Goal: Complete application form

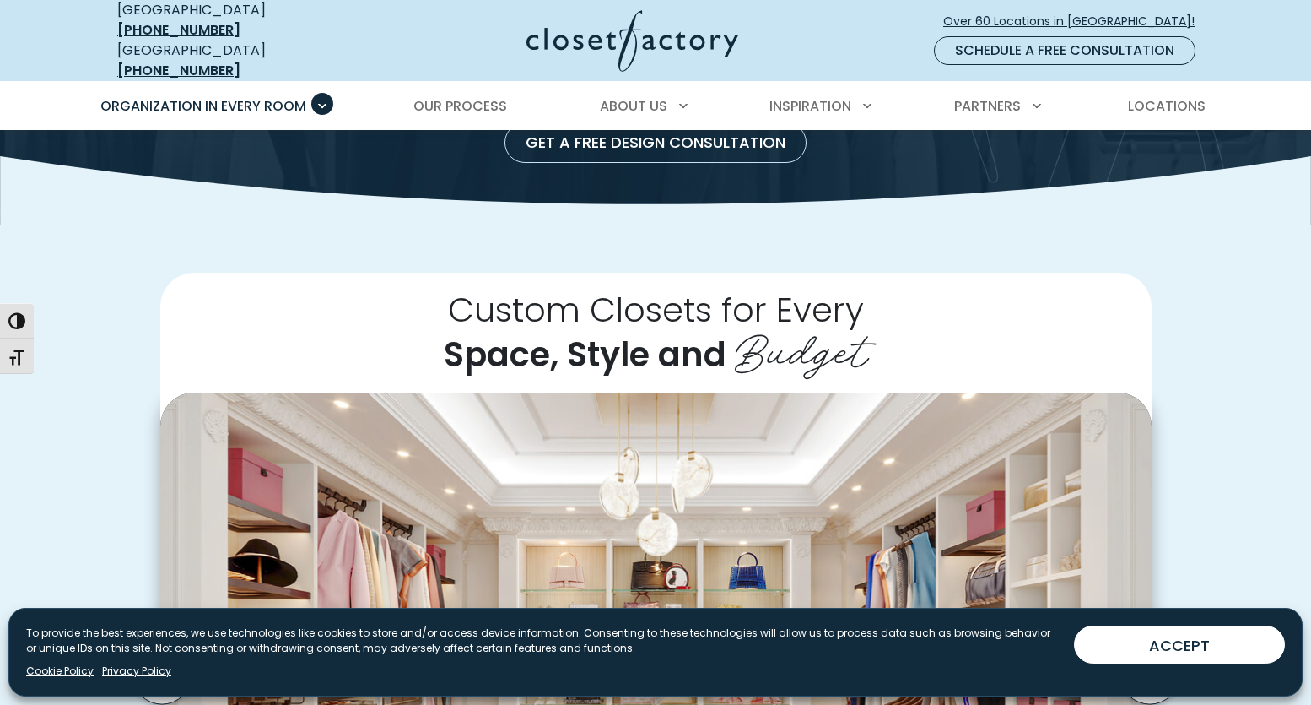
scroll to position [249, 0]
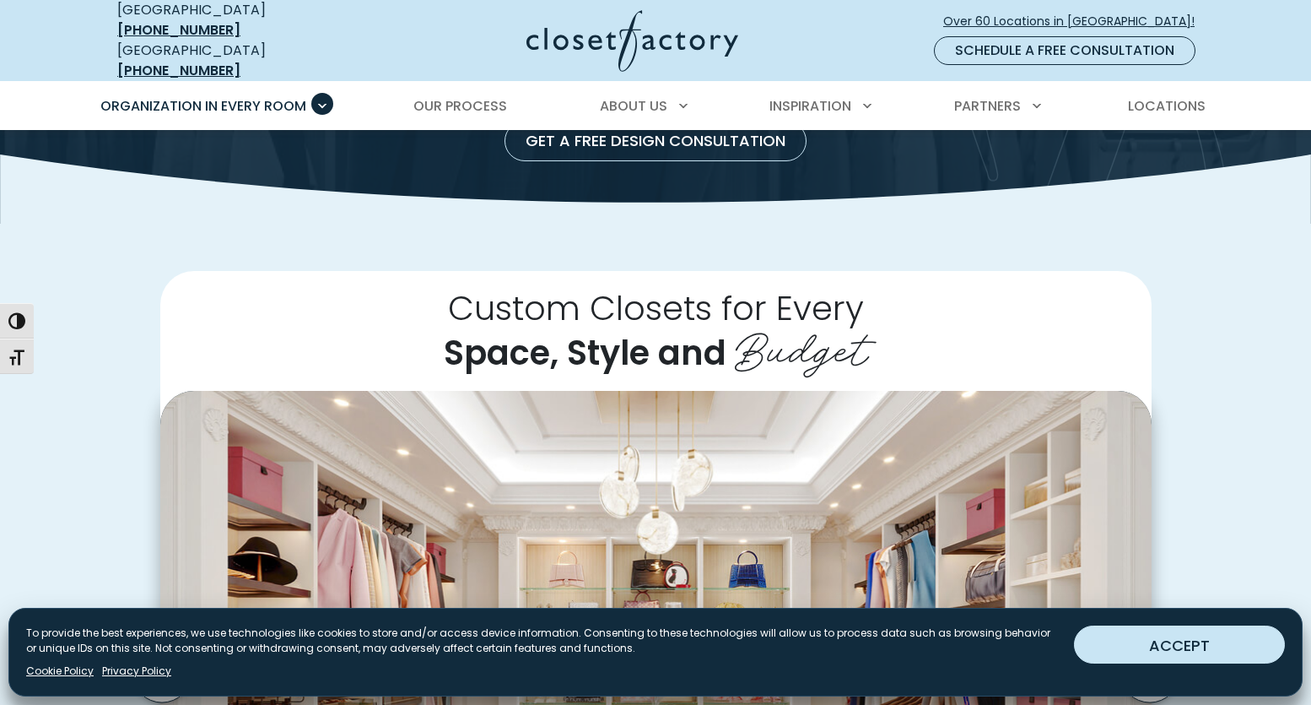
click at [1136, 651] on button "ACCEPT" at bounding box center [1179, 644] width 211 height 38
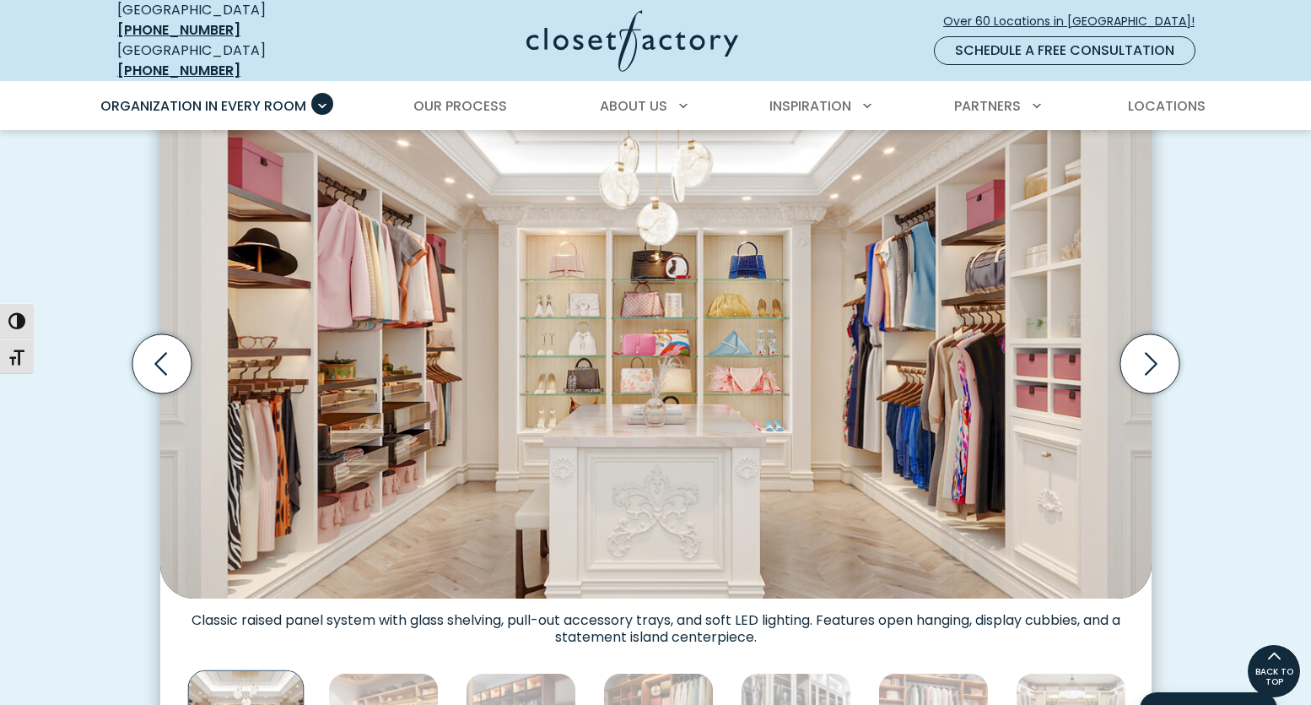
scroll to position [556, 0]
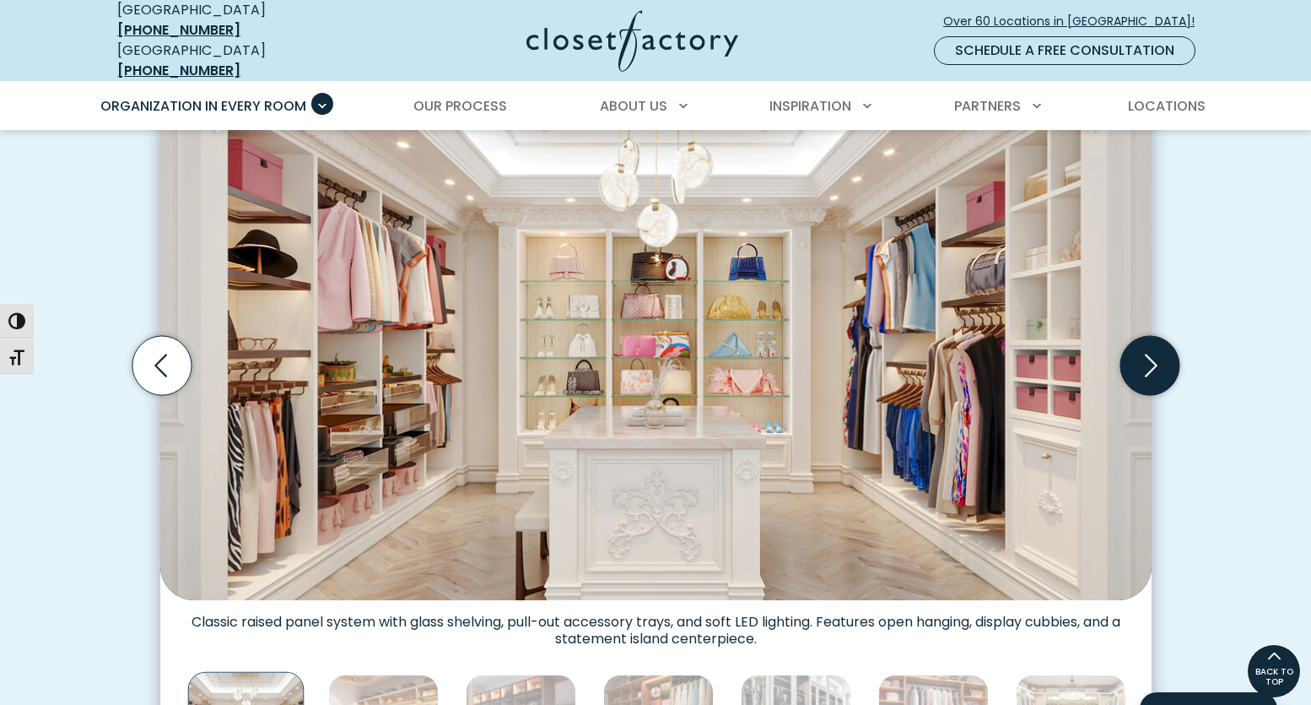
click at [1155, 354] on icon "Next slide" at bounding box center [1149, 365] width 59 height 59
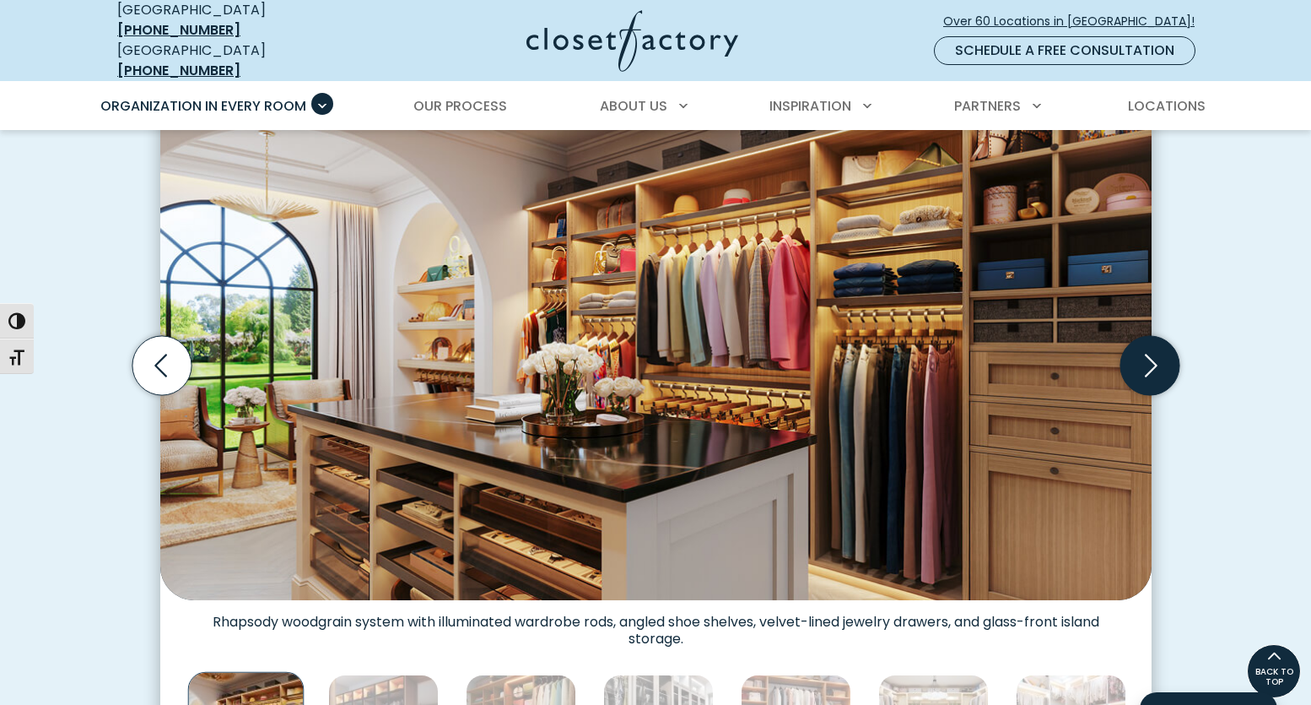
click at [1154, 354] on icon "Next slide" at bounding box center [1151, 365] width 13 height 23
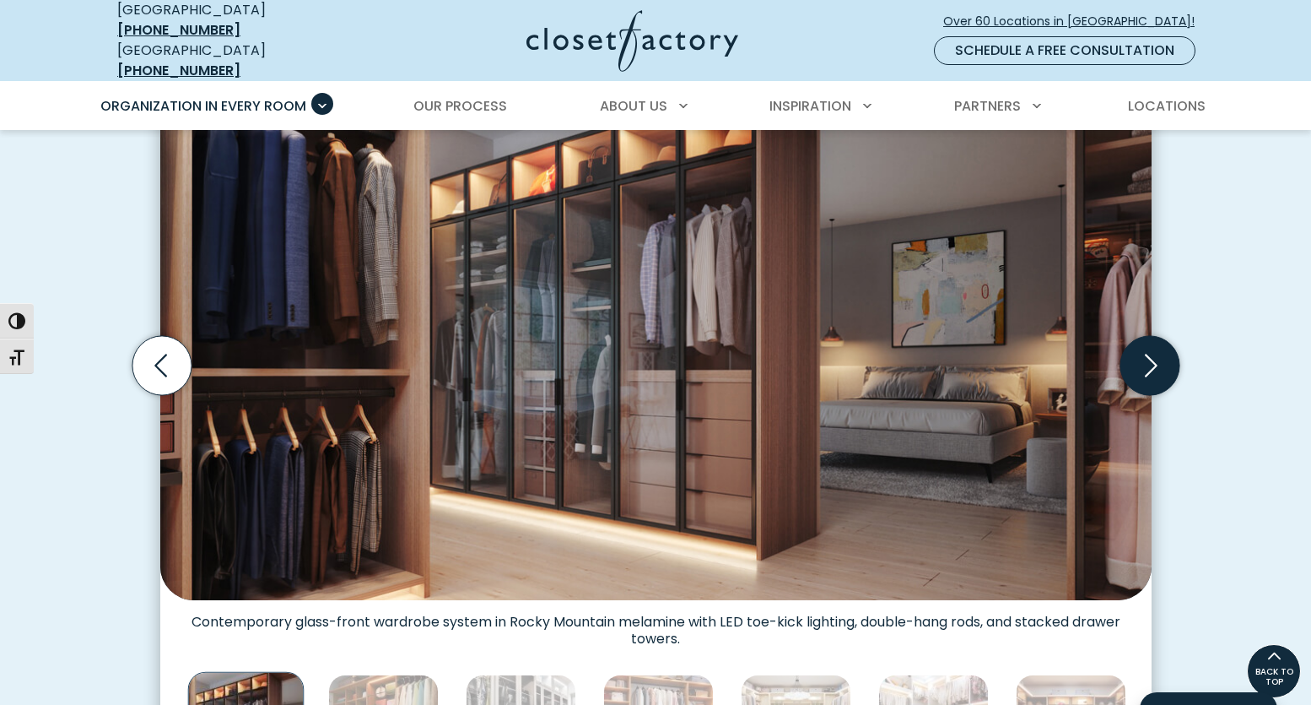
click at [1154, 354] on icon "Next slide" at bounding box center [1151, 365] width 13 height 23
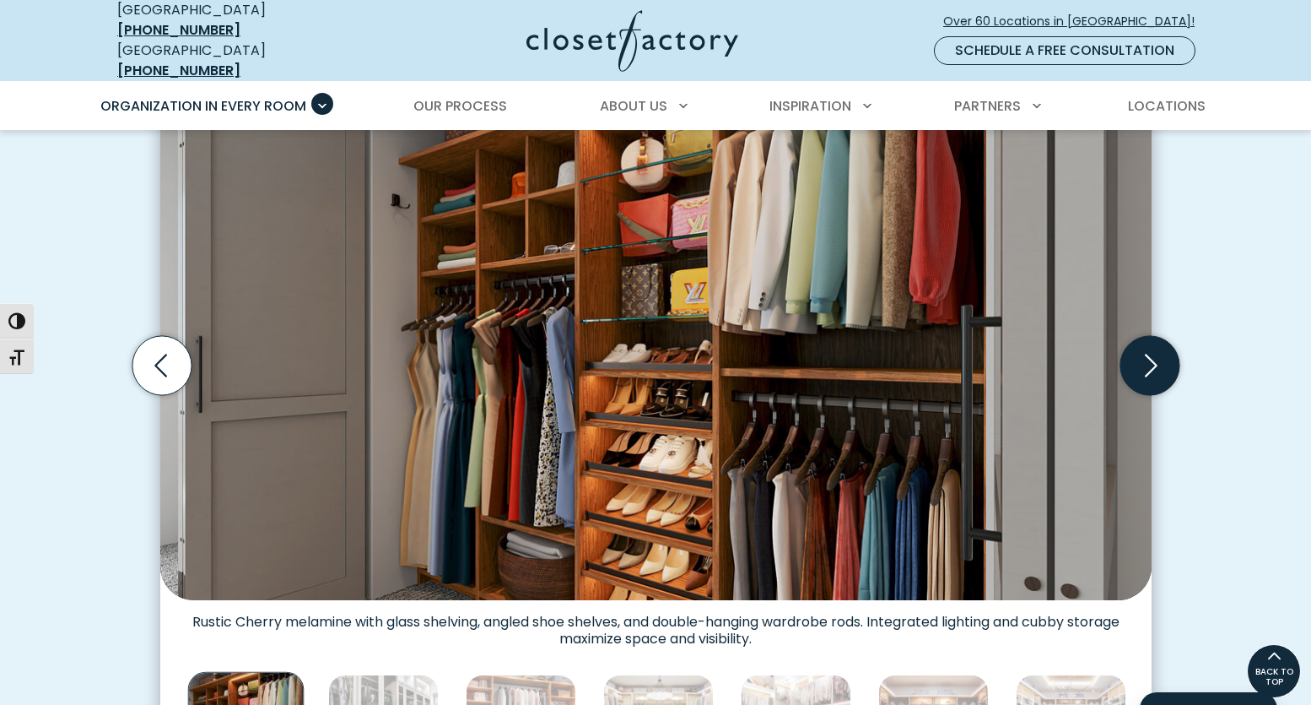
click at [1154, 354] on icon "Next slide" at bounding box center [1151, 365] width 13 height 23
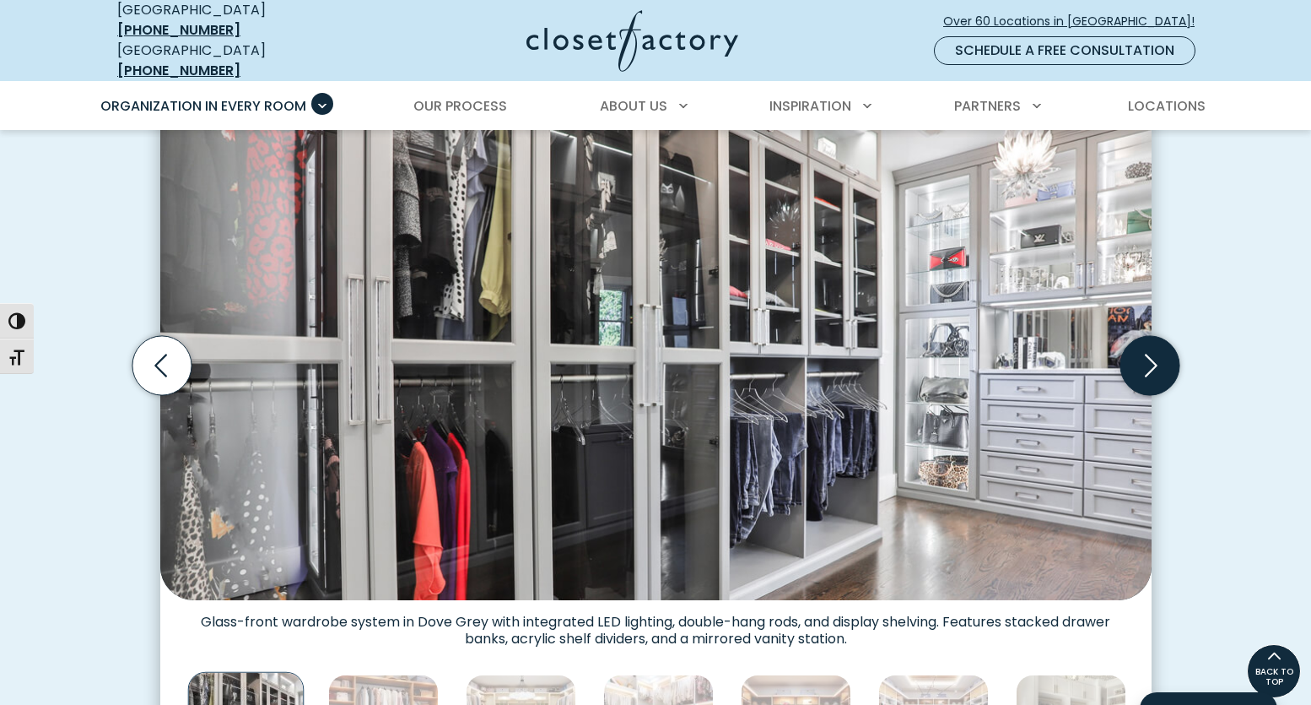
click at [1154, 354] on icon "Next slide" at bounding box center [1151, 365] width 13 height 23
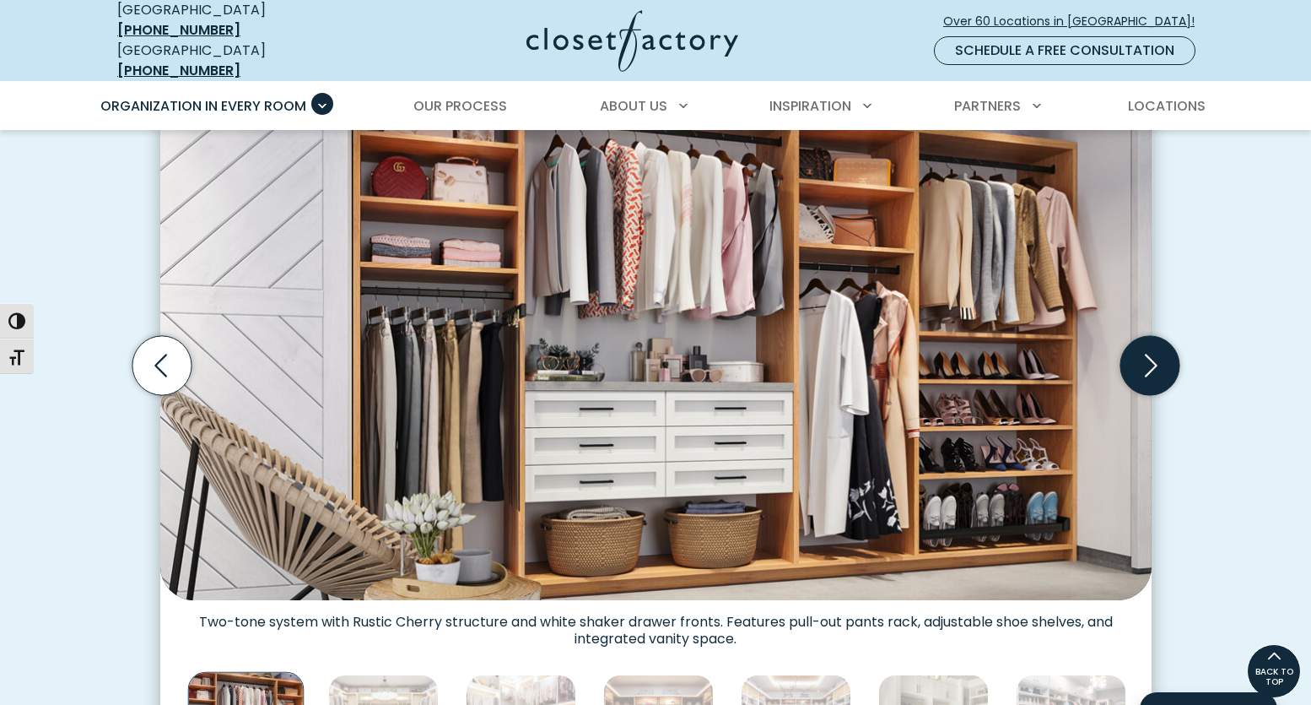
click at [1154, 354] on icon "Next slide" at bounding box center [1151, 365] width 13 height 23
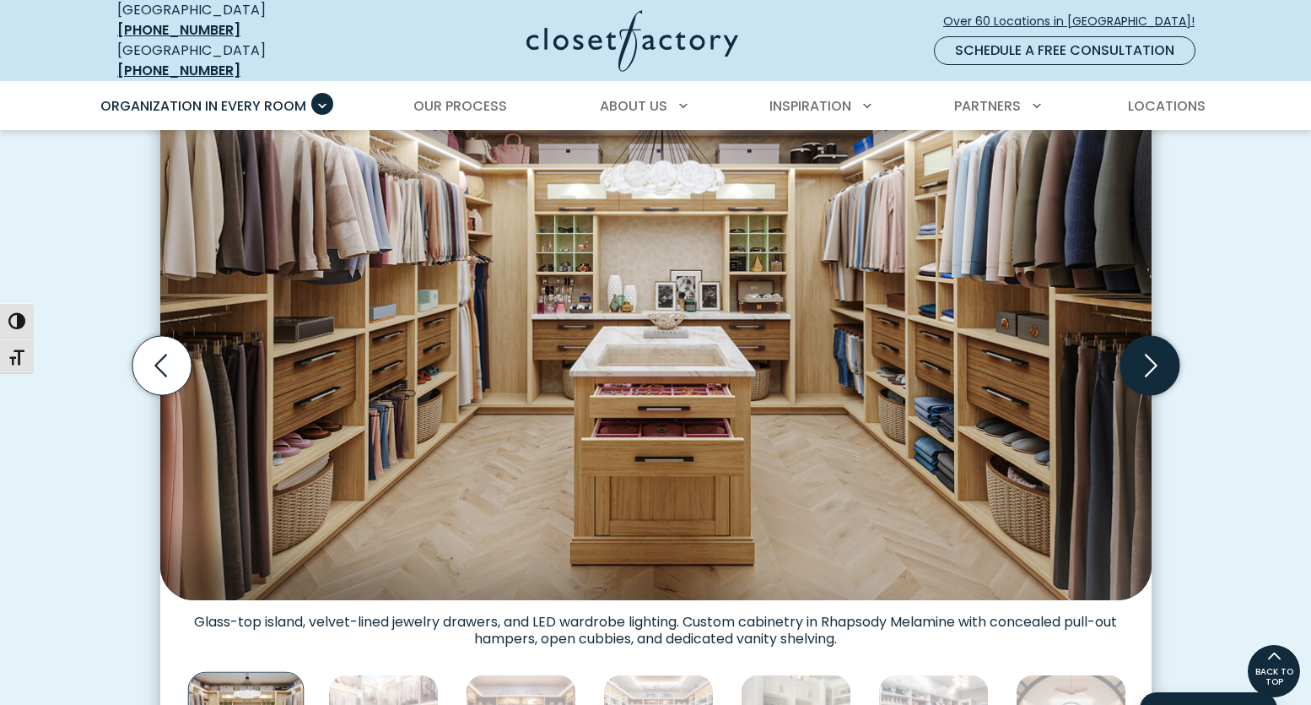
click at [1154, 354] on icon "Next slide" at bounding box center [1151, 365] width 13 height 23
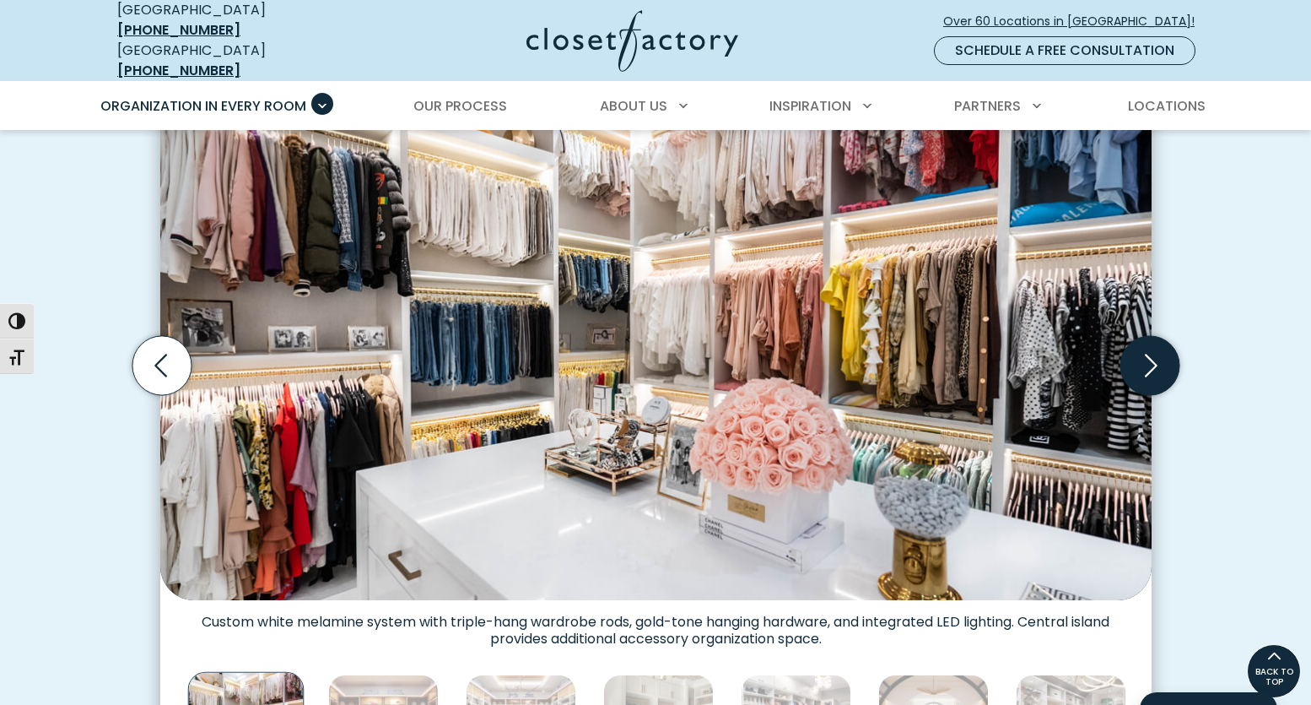
click at [1154, 354] on icon "Next slide" at bounding box center [1151, 365] width 13 height 23
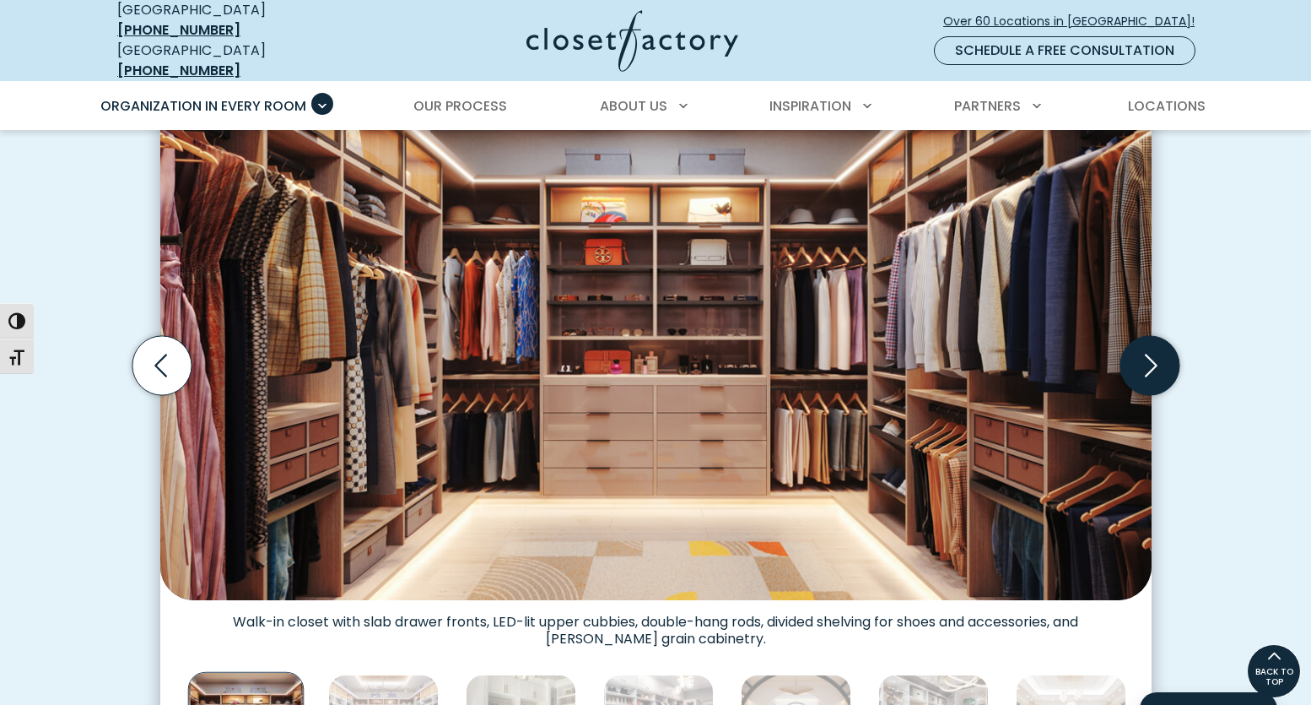
click at [1154, 354] on icon "Next slide" at bounding box center [1151, 365] width 13 height 23
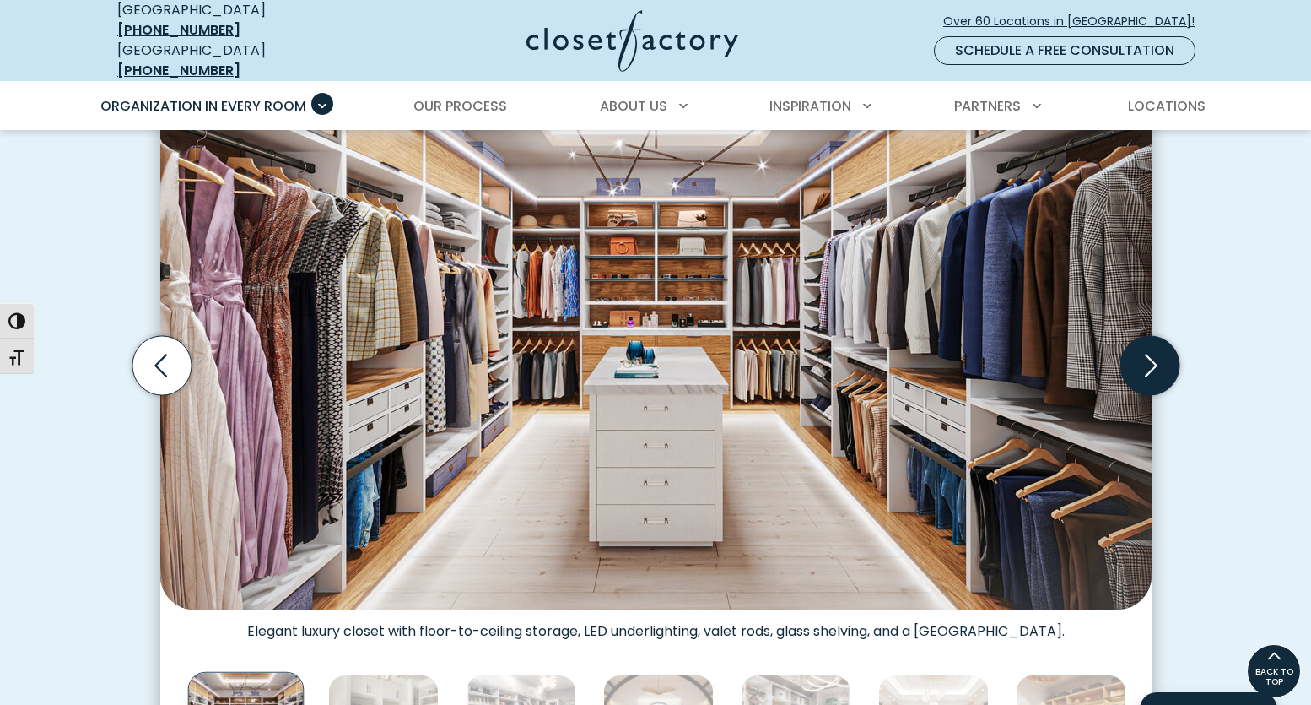
click at [1154, 354] on icon "Next slide" at bounding box center [1151, 365] width 13 height 23
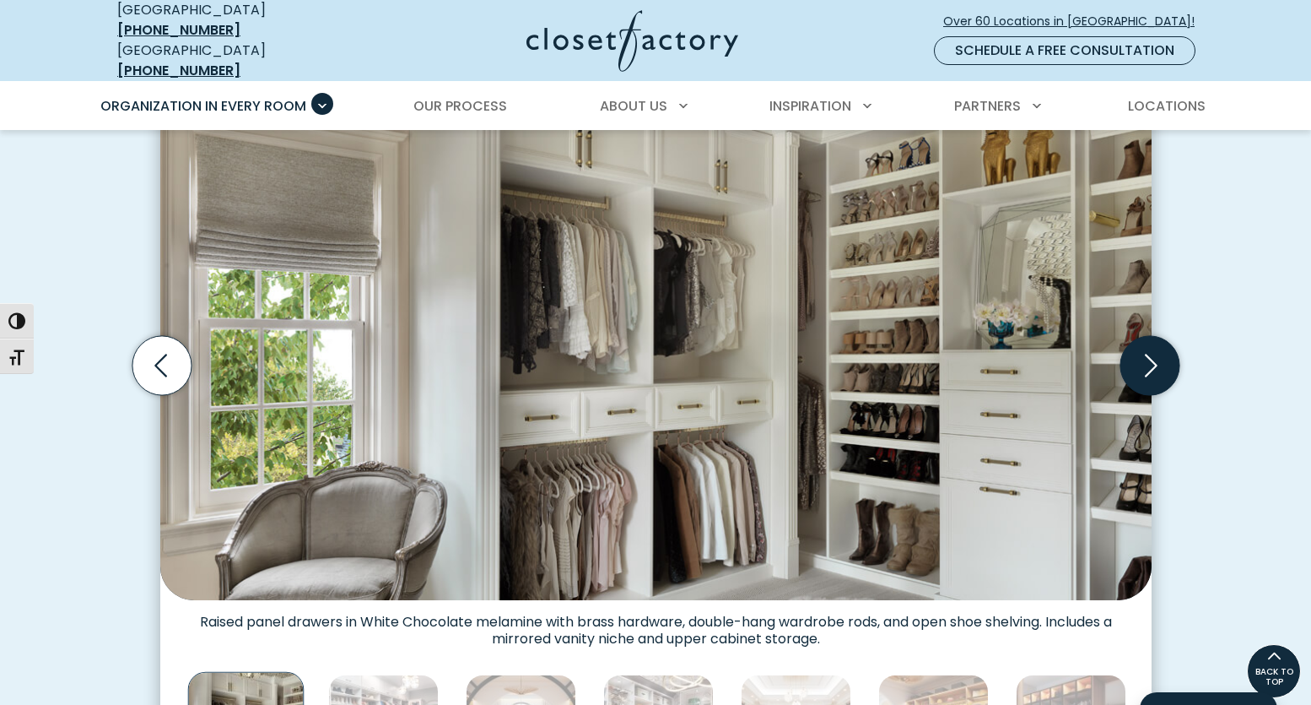
click at [1154, 354] on icon "Next slide" at bounding box center [1151, 365] width 13 height 23
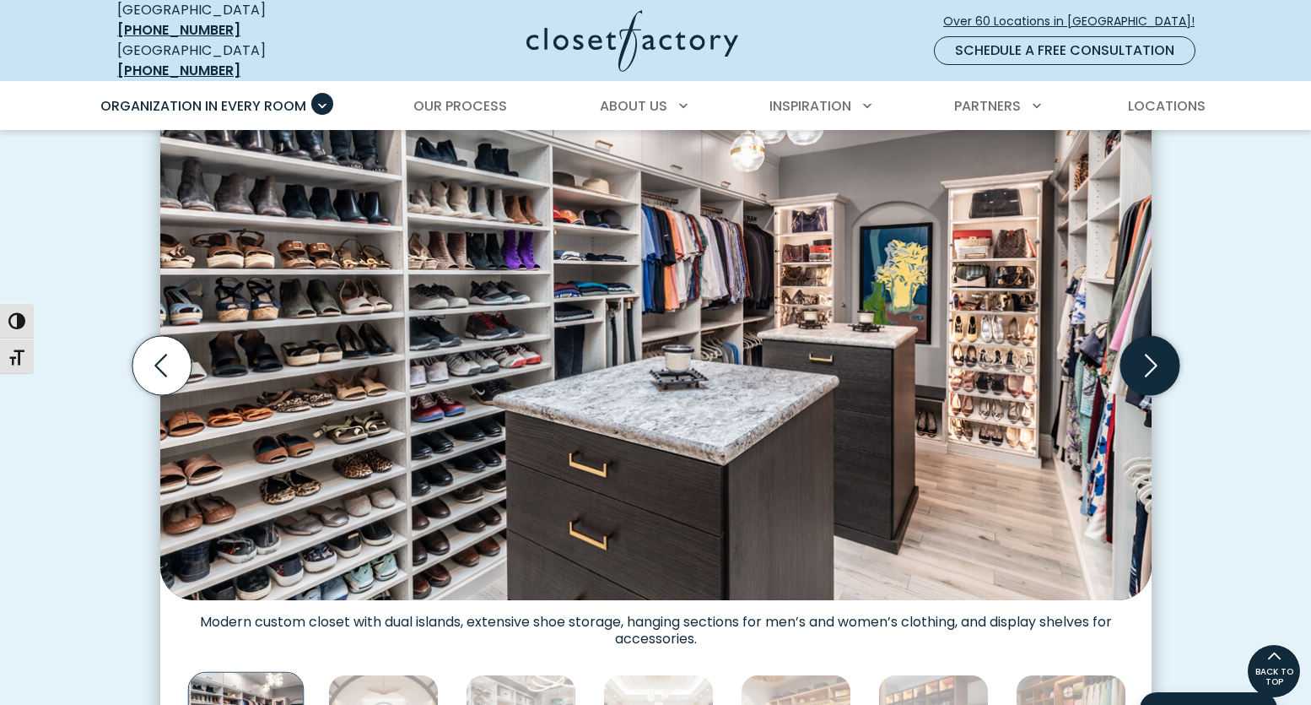
click at [1154, 354] on icon "Next slide" at bounding box center [1151, 365] width 13 height 23
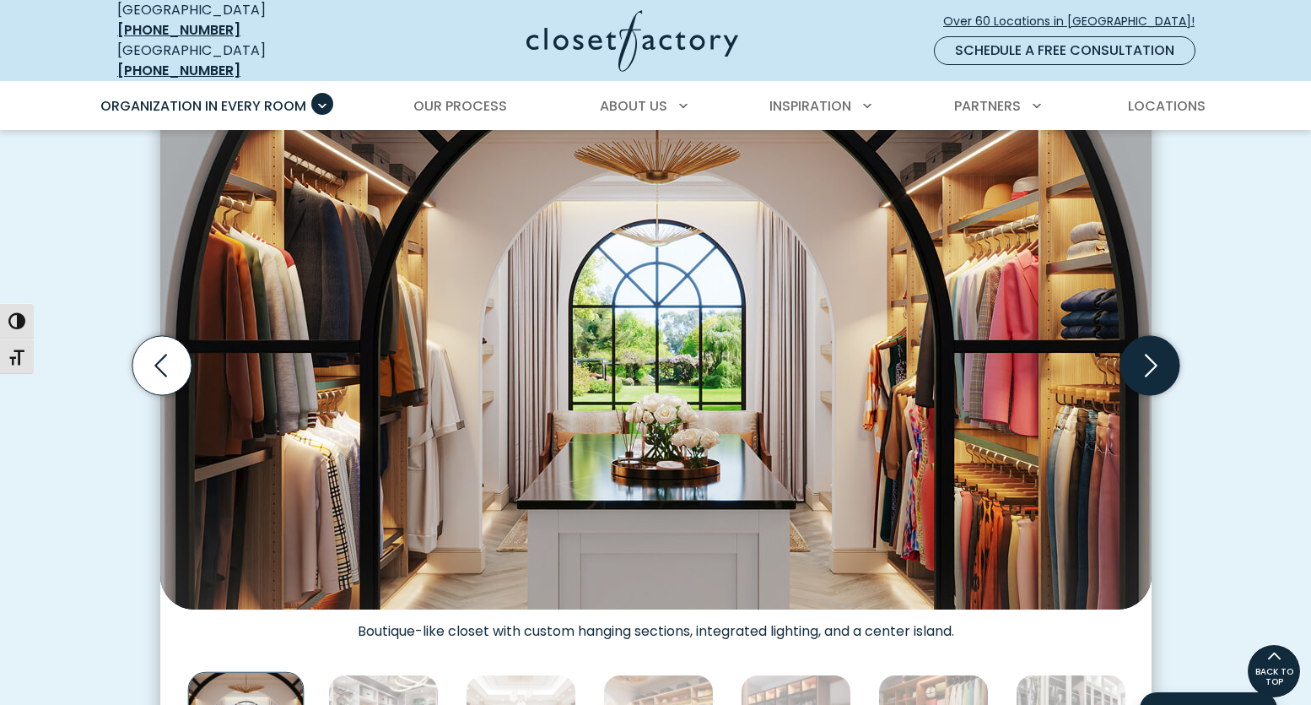
click at [1154, 354] on icon "Next slide" at bounding box center [1151, 365] width 13 height 23
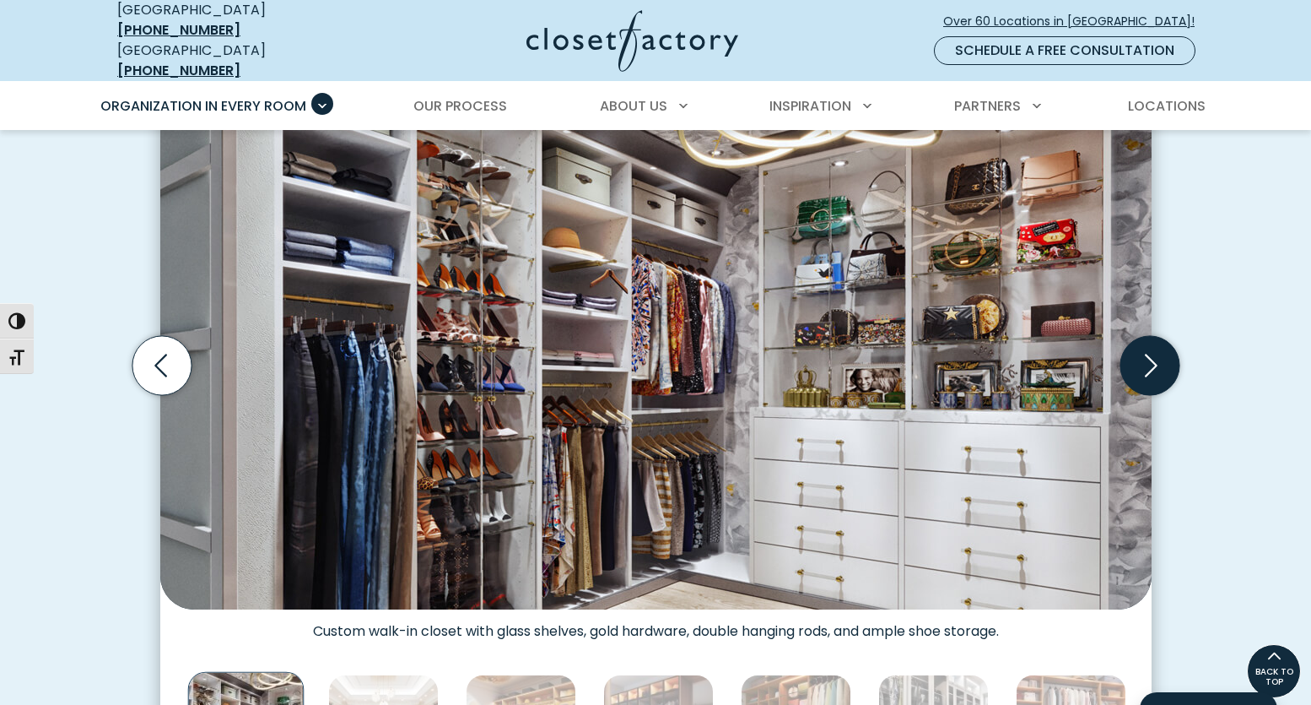
click at [1154, 354] on icon "Next slide" at bounding box center [1151, 365] width 13 height 23
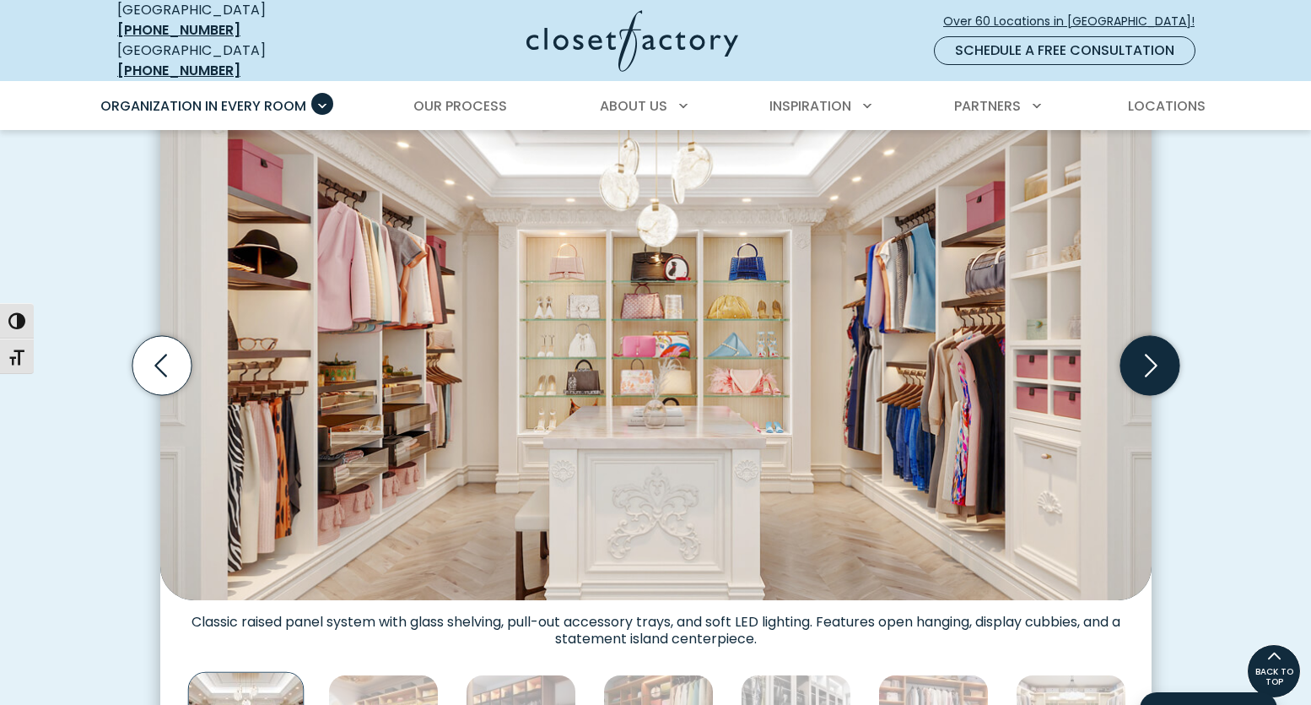
click at [1154, 354] on icon "Next slide" at bounding box center [1151, 365] width 13 height 23
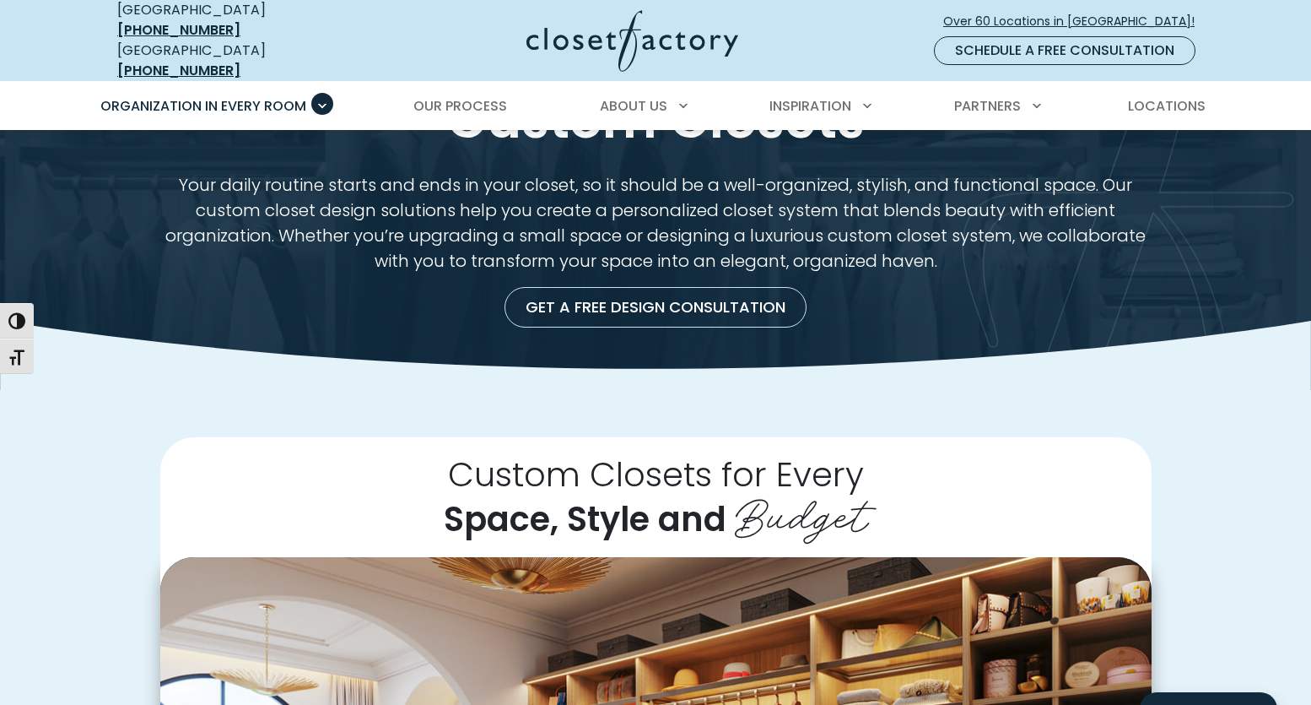
scroll to position [84, 0]
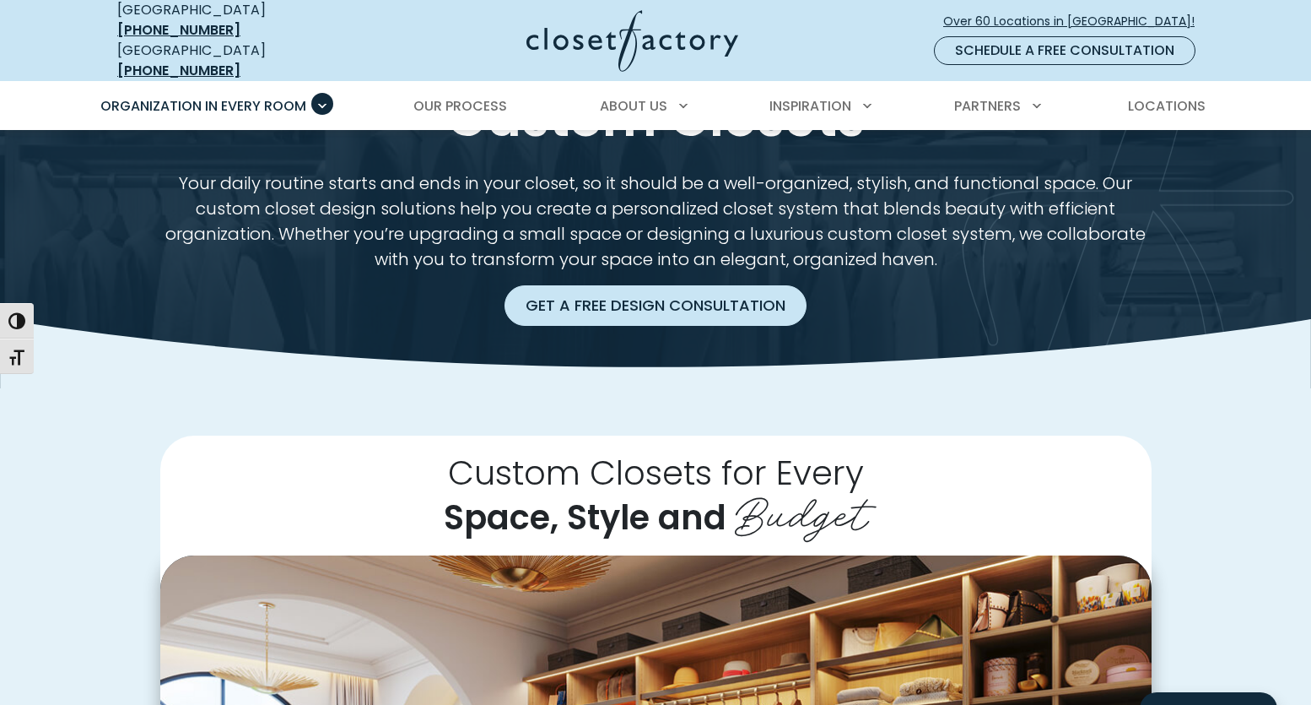
click at [730, 302] on link "Get a Free Design Consultation" at bounding box center [656, 305] width 302 height 41
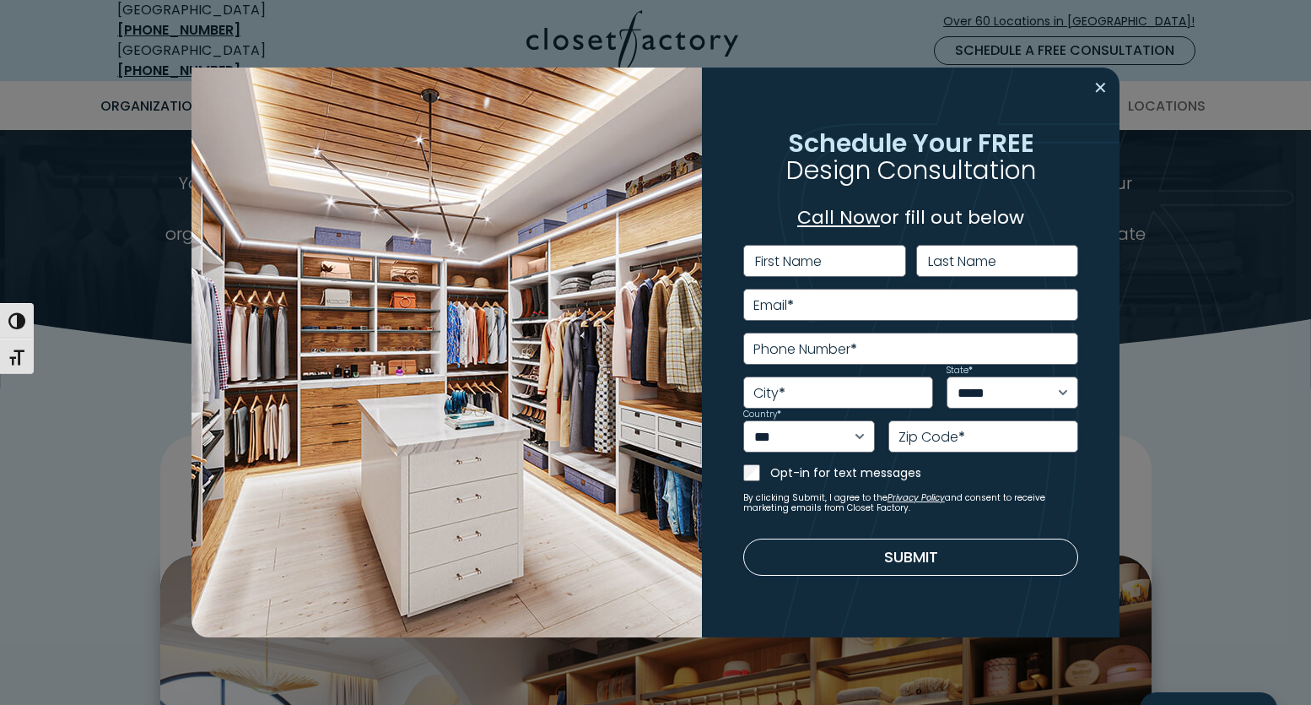
click at [1106, 88] on button "Close modal" at bounding box center [1101, 87] width 24 height 27
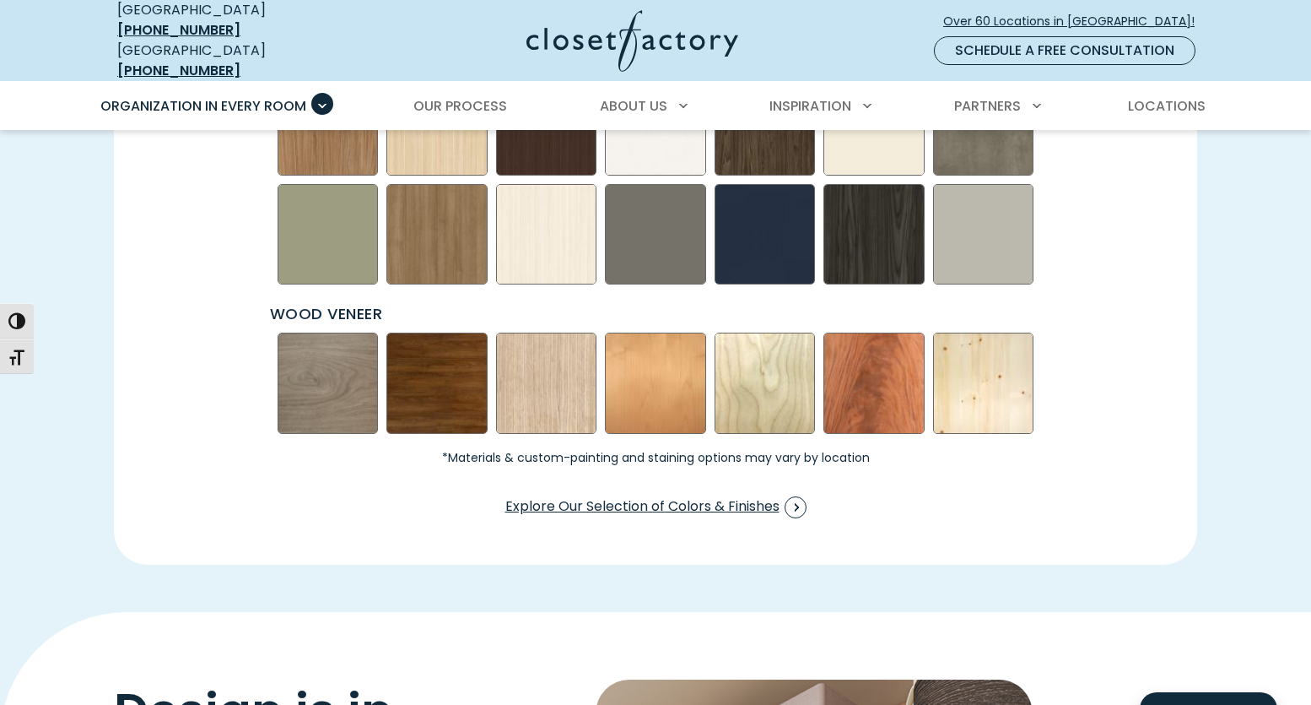
scroll to position [2572, 0]
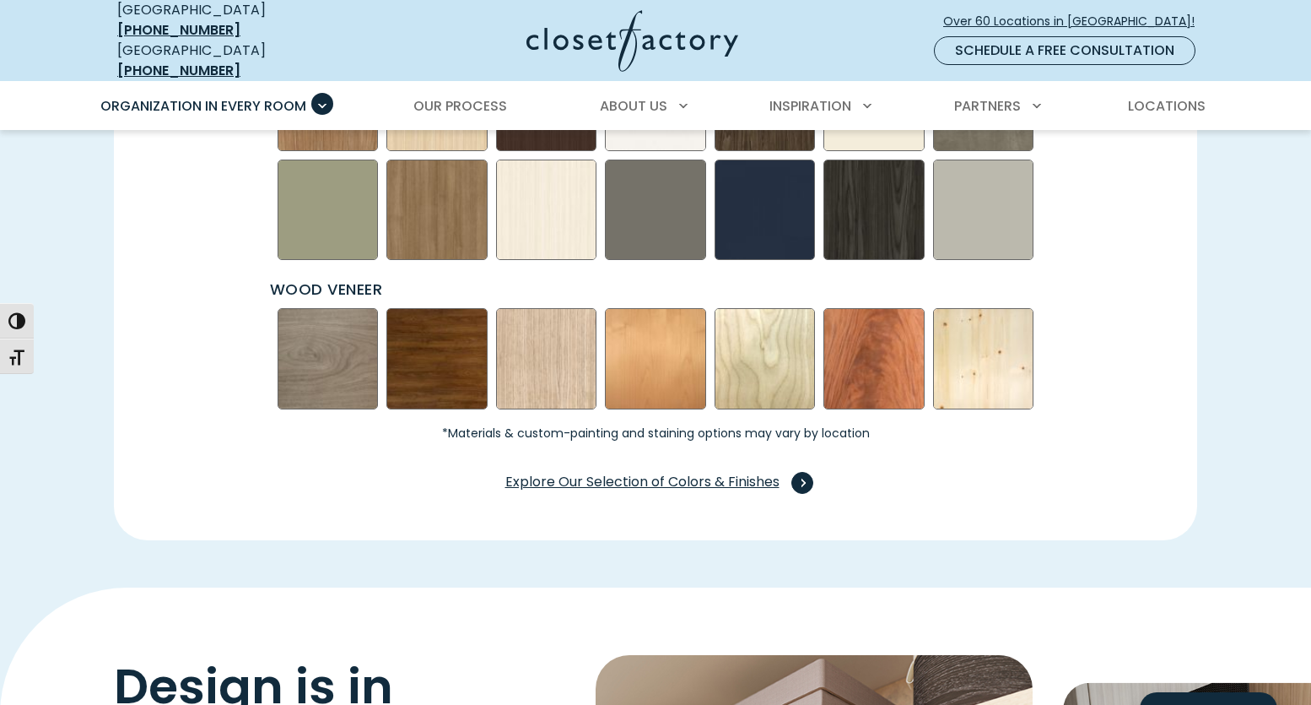
click at [651, 472] on span "Explore Our Selection of Colors & Finishes" at bounding box center [655, 483] width 301 height 22
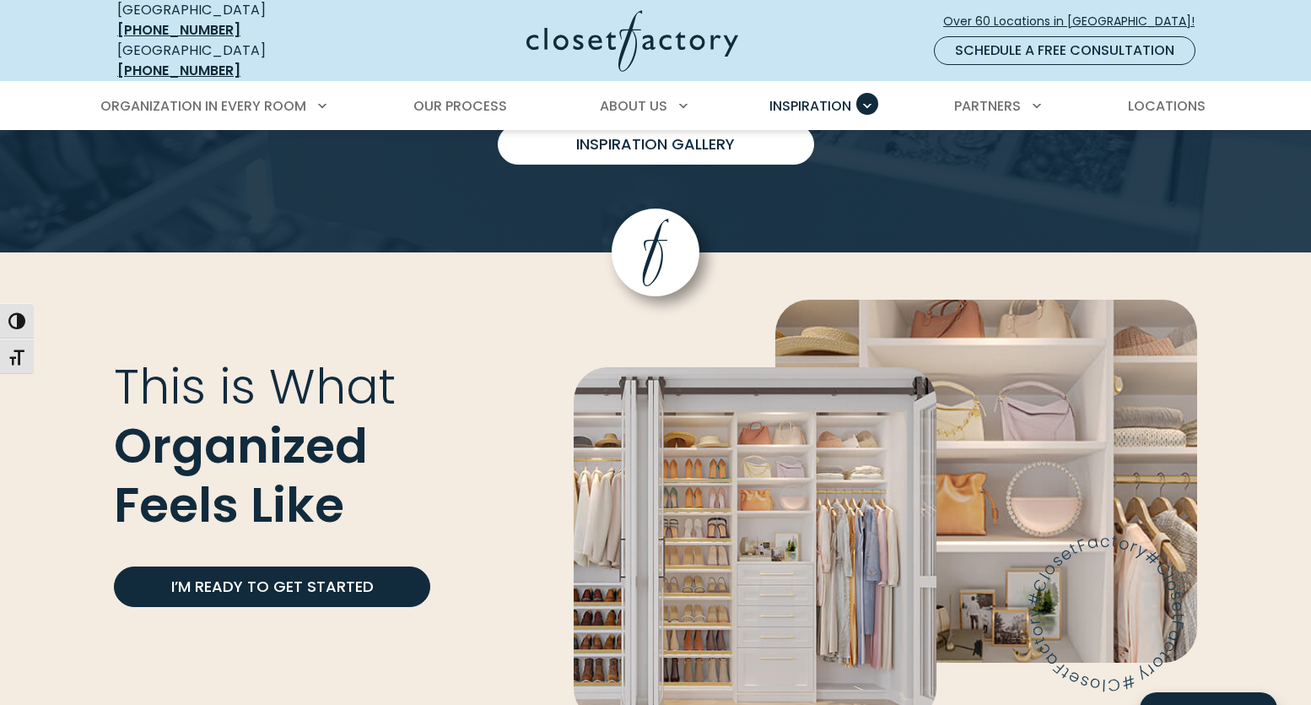
scroll to position [4423, 0]
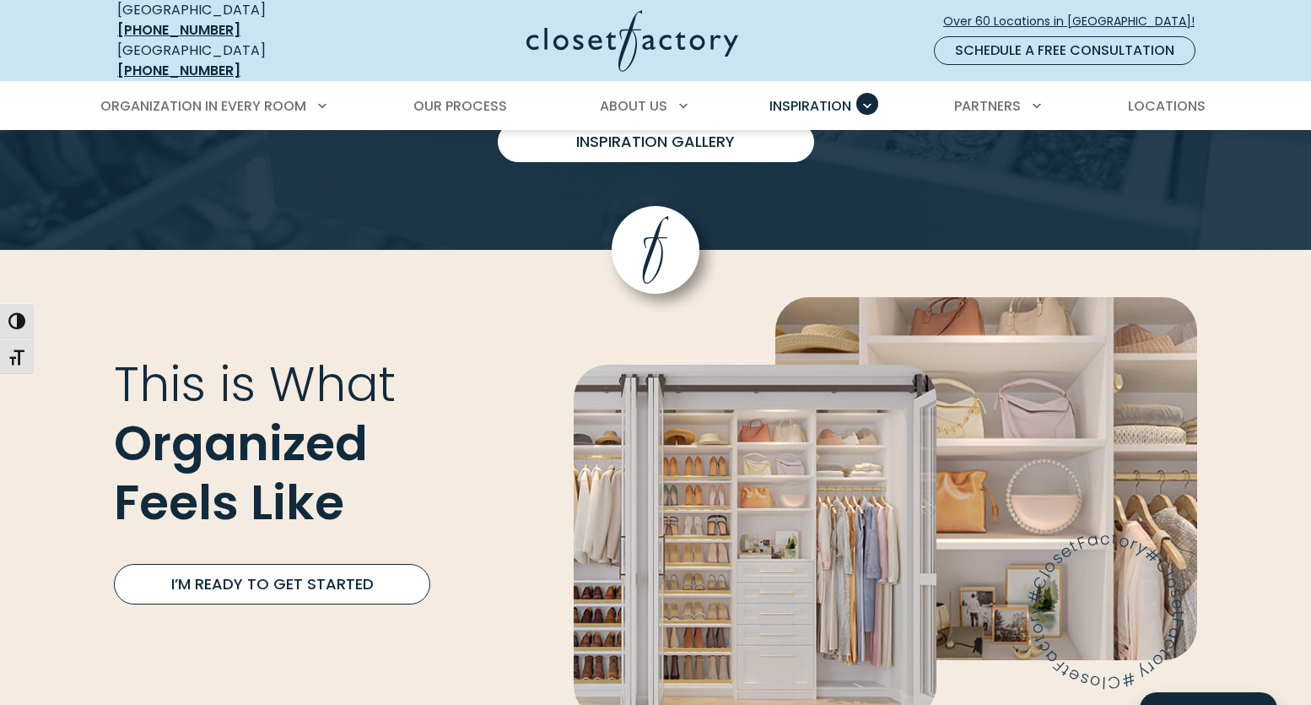
click at [371, 565] on link "I’m Ready to Get Started" at bounding box center [272, 584] width 316 height 41
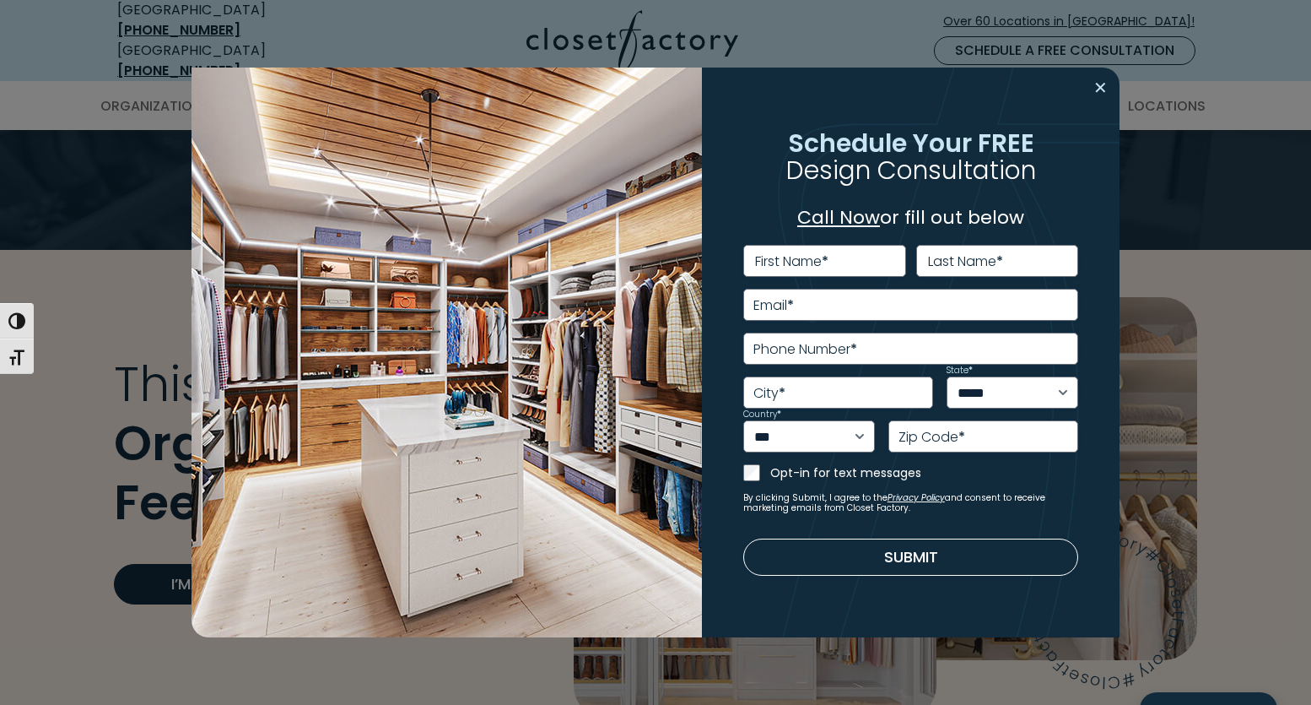
click at [1097, 92] on button "Close modal" at bounding box center [1101, 87] width 24 height 27
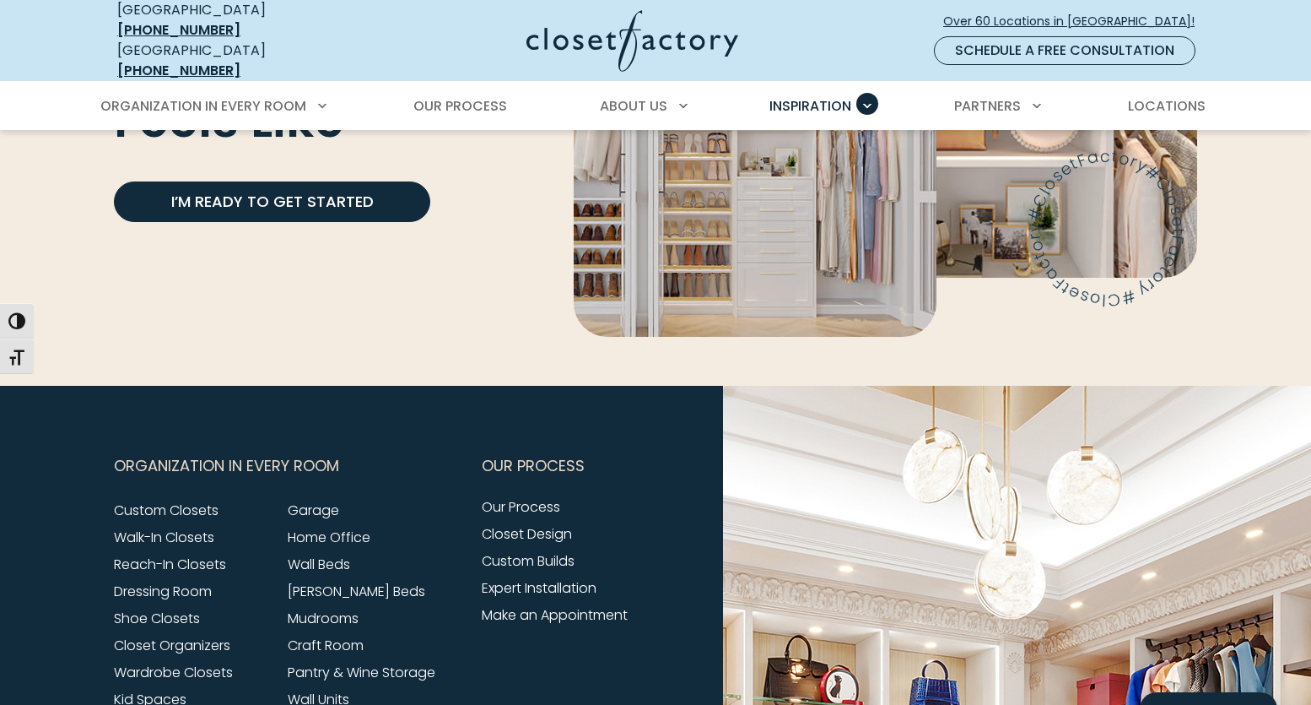
scroll to position [4836, 0]
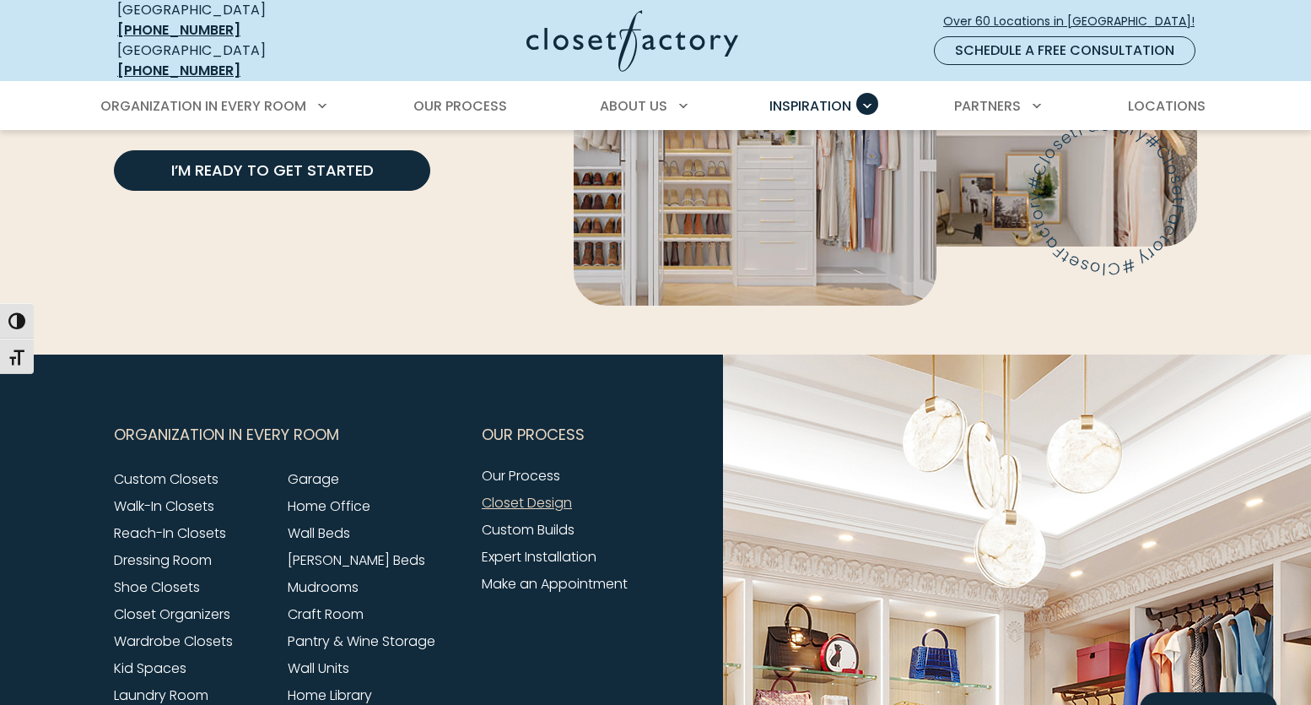
click at [562, 493] on link "Closet Design" at bounding box center [527, 502] width 90 height 19
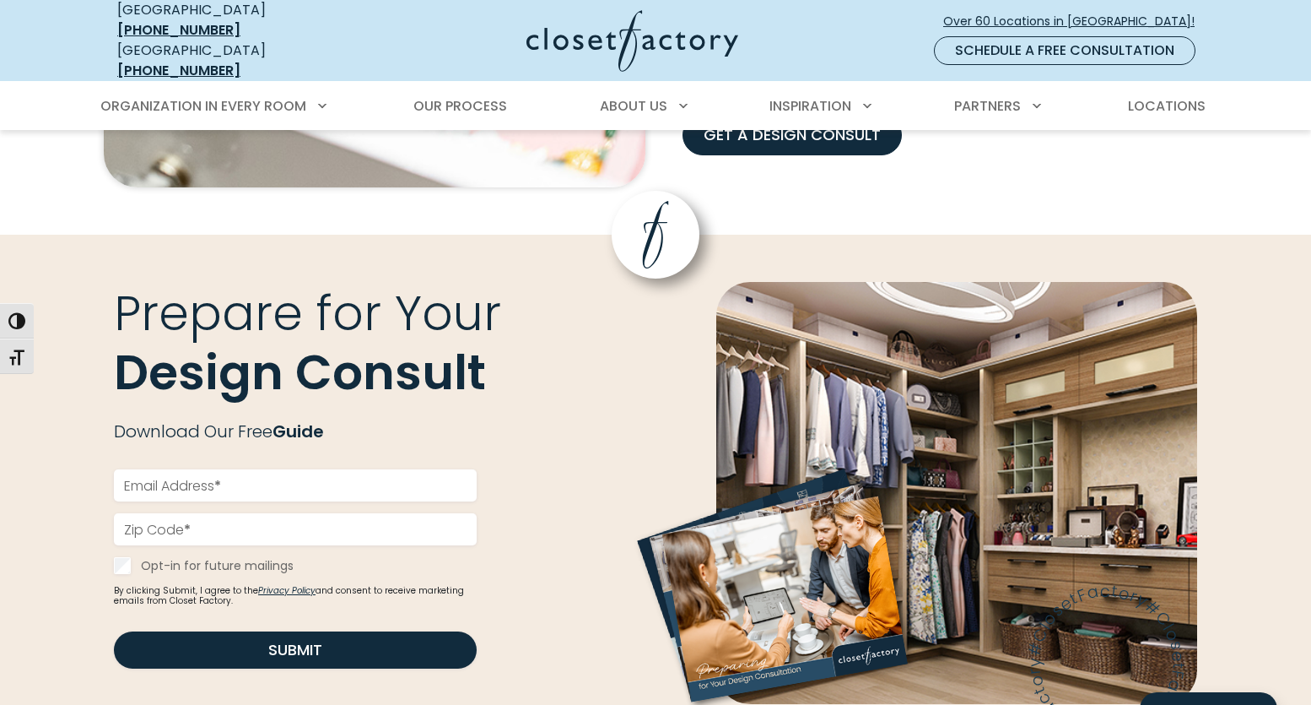
scroll to position [1864, 0]
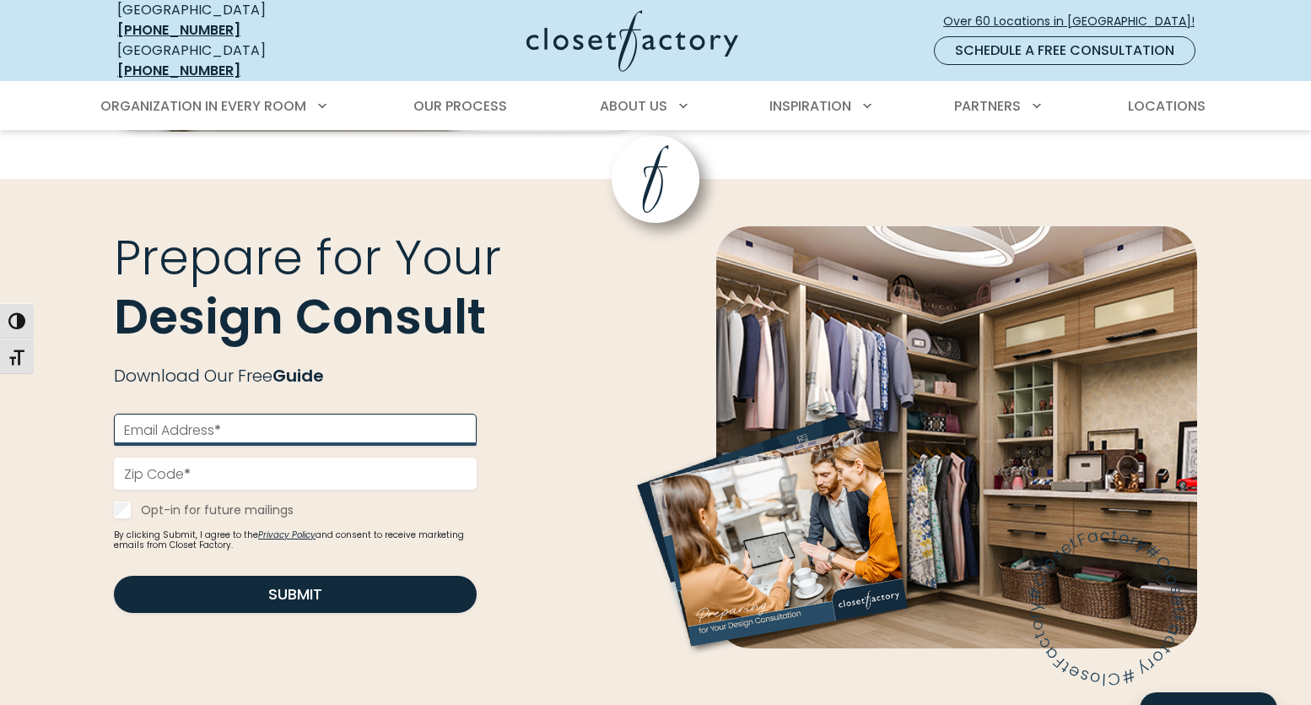
click at [277, 427] on input "Email Address *" at bounding box center [295, 429] width 363 height 32
type input "**********"
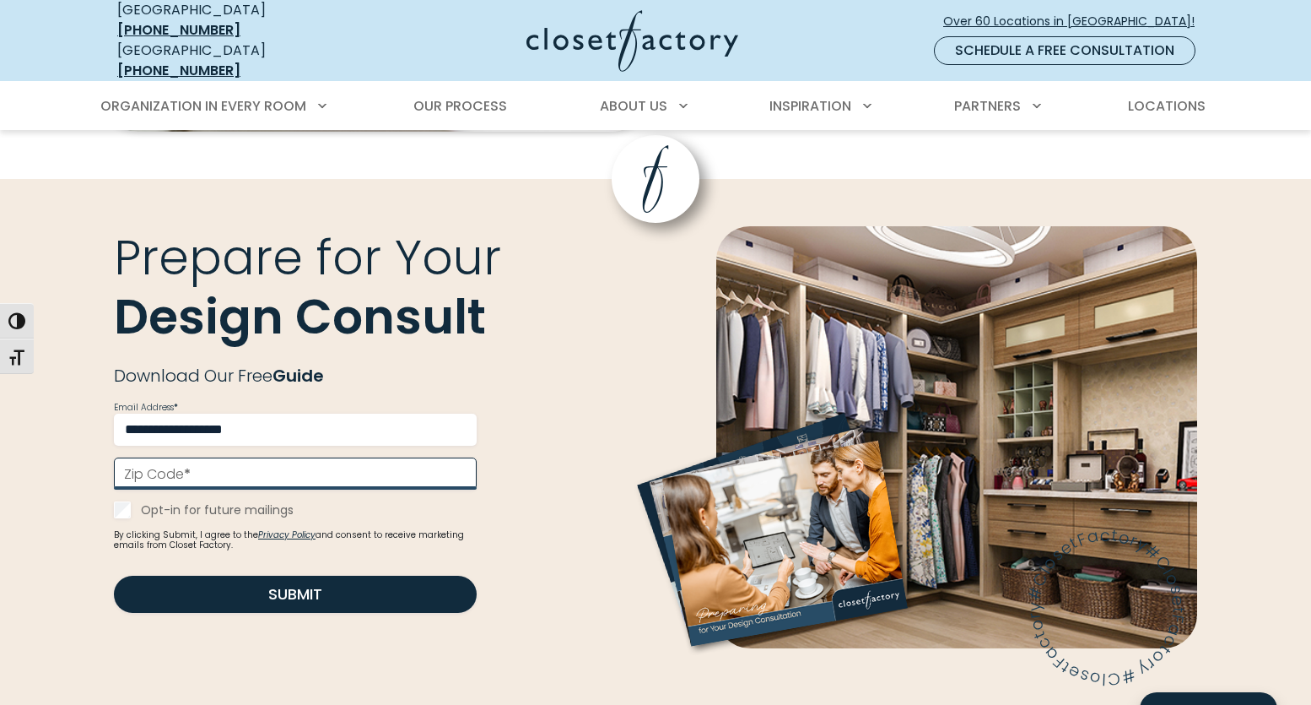
type input "*****"
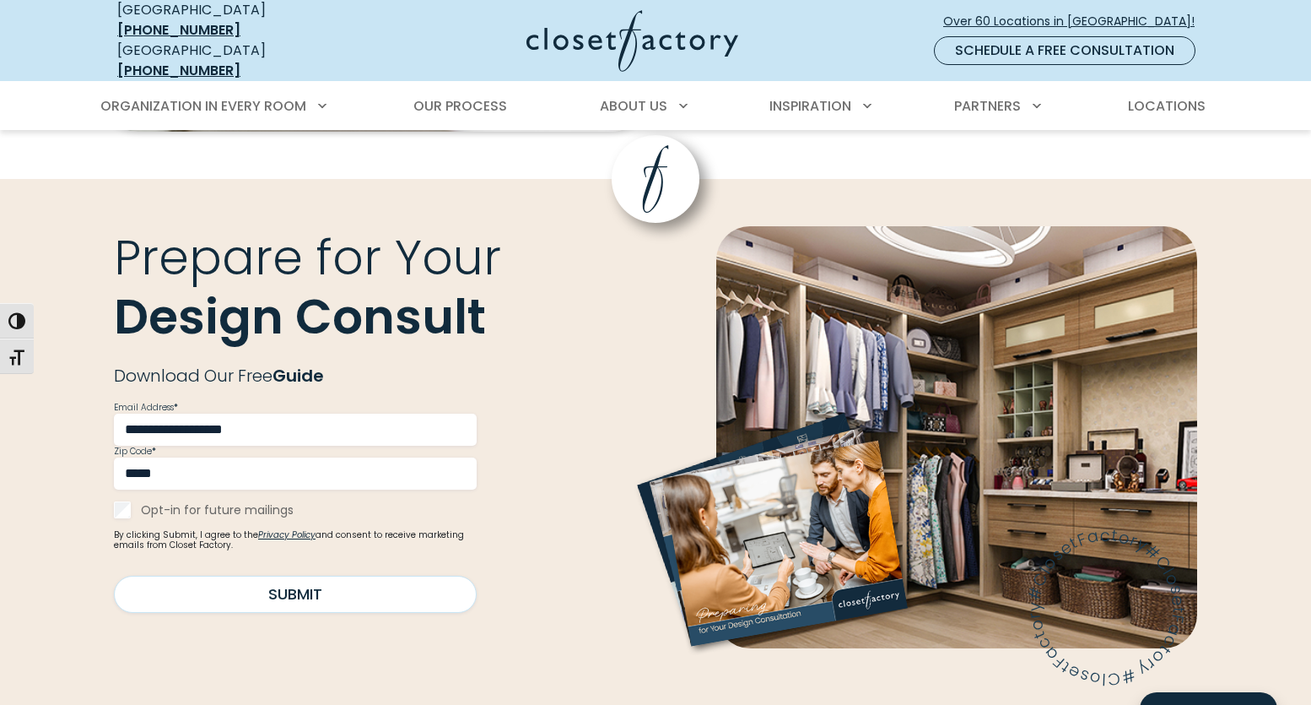
click at [312, 586] on button "Submit" at bounding box center [295, 594] width 363 height 37
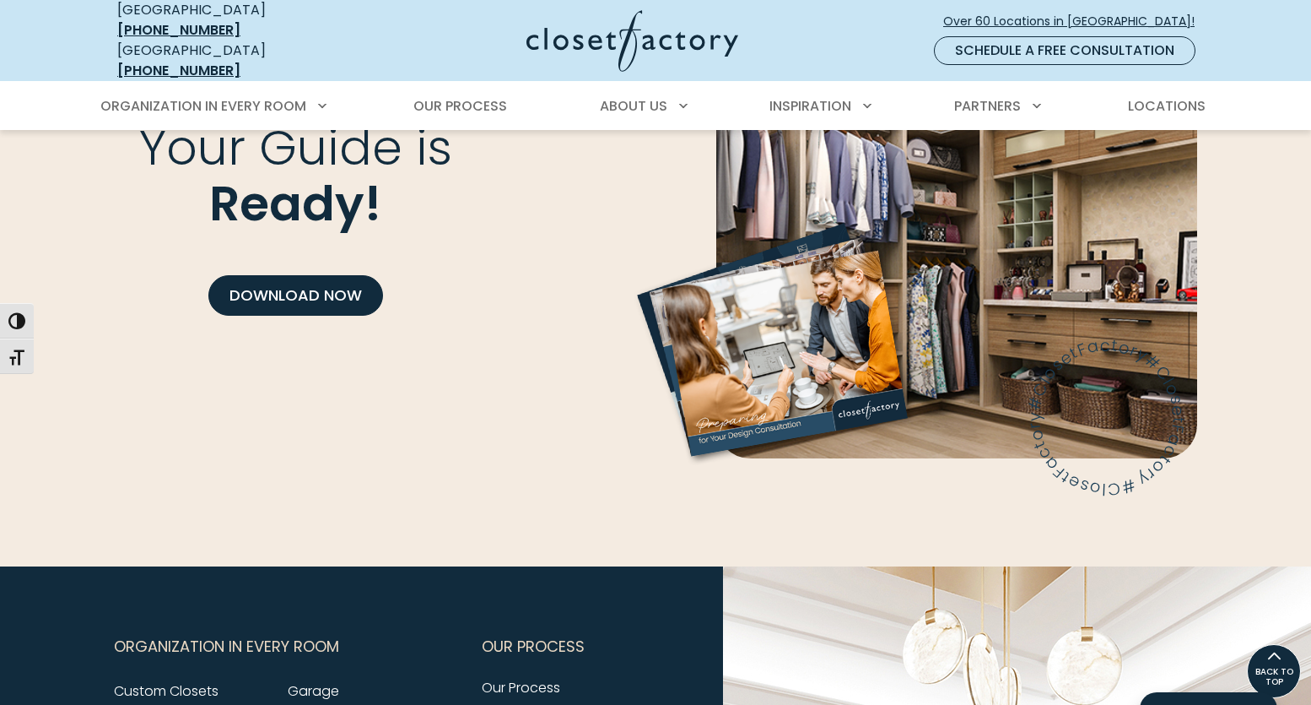
scroll to position [1954, 0]
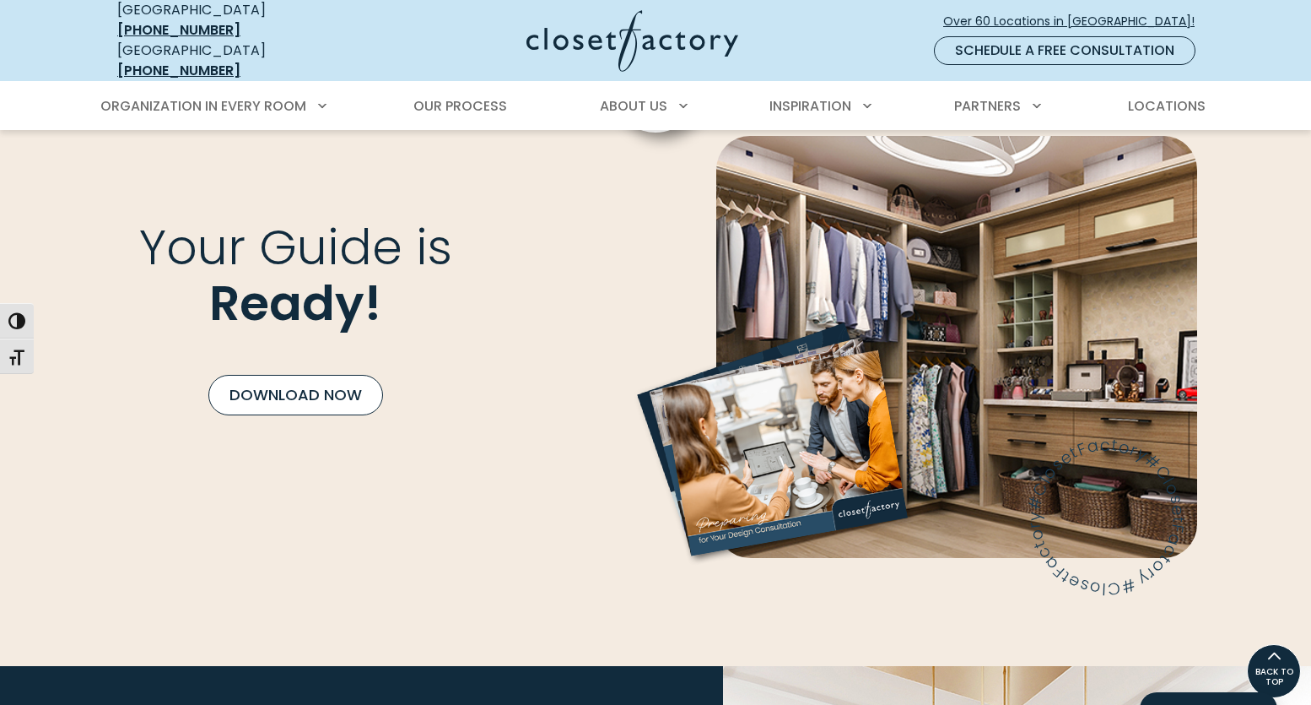
click at [309, 375] on link "Download Now" at bounding box center [295, 395] width 175 height 41
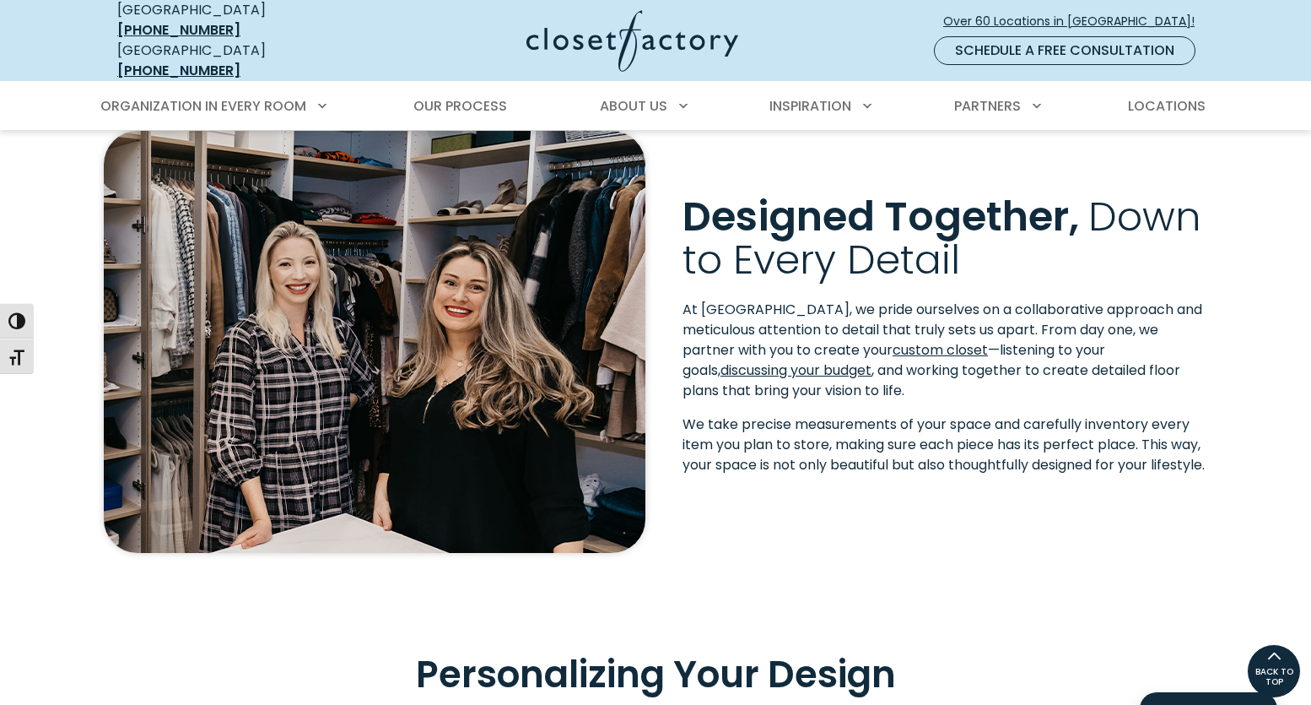
scroll to position [0, 0]
